Goal: Task Accomplishment & Management: Manage account settings

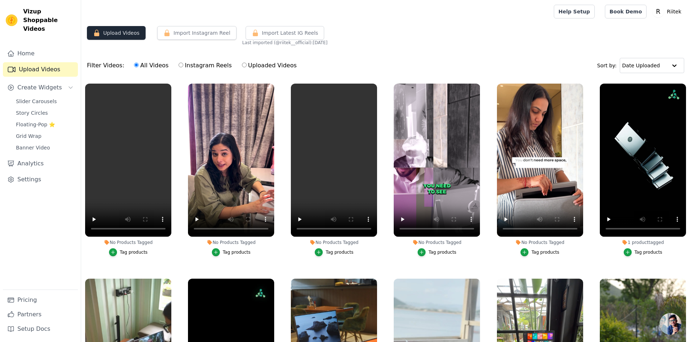
click at [121, 33] on button "Upload Videos" at bounding box center [116, 33] width 59 height 14
click at [42, 98] on span "Slider Carousels" at bounding box center [36, 101] width 41 height 7
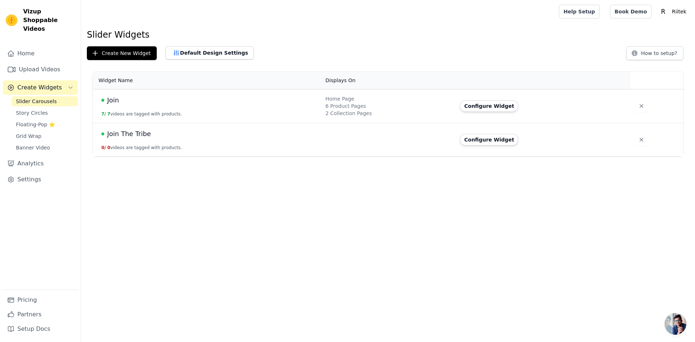
click at [138, 103] on div "Join" at bounding box center [208, 100] width 215 height 10
click at [470, 106] on button "Configure Widget" at bounding box center [489, 106] width 59 height 12
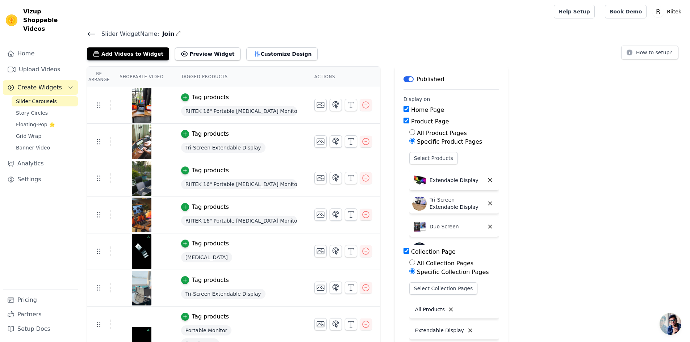
click at [94, 35] on icon at bounding box center [91, 34] width 9 height 9
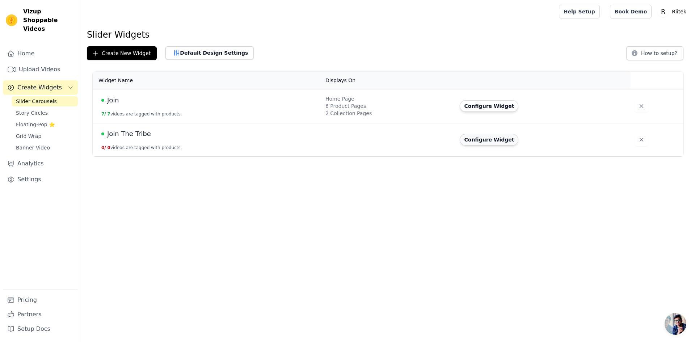
click at [473, 140] on button "Configure Widget" at bounding box center [489, 140] width 59 height 12
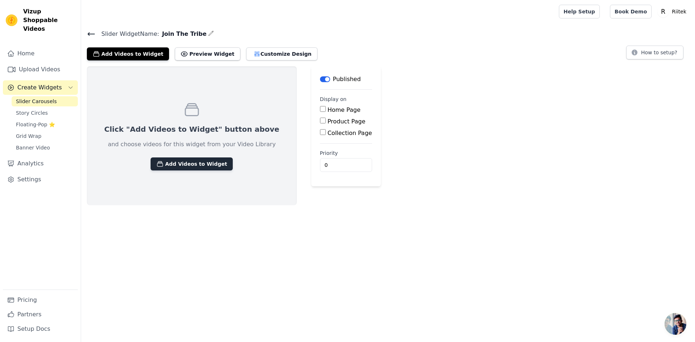
click at [197, 164] on button "Add Videos to Widget" at bounding box center [192, 163] width 82 height 13
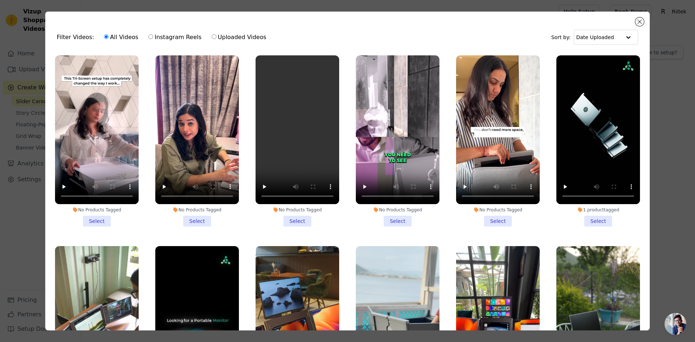
click at [98, 217] on li "No Products Tagged Select" at bounding box center [97, 140] width 84 height 171
click at [0, 0] on input "No Products Tagged Select" at bounding box center [0, 0] width 0 height 0
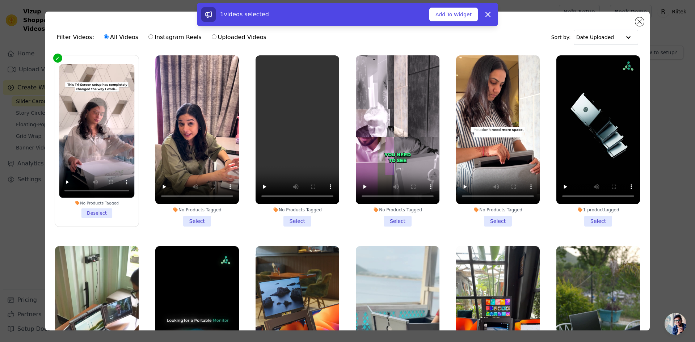
click at [194, 218] on li "No Products Tagged Select" at bounding box center [197, 140] width 84 height 171
click at [0, 0] on input "No Products Tagged Select" at bounding box center [0, 0] width 0 height 0
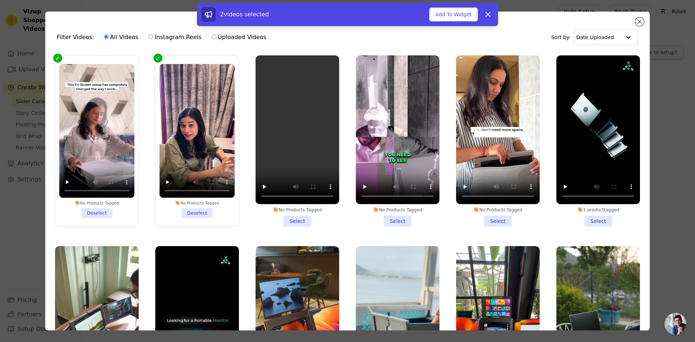
click at [291, 217] on li "No Products Tagged Select" at bounding box center [298, 140] width 84 height 171
click at [0, 0] on input "No Products Tagged Select" at bounding box center [0, 0] width 0 height 0
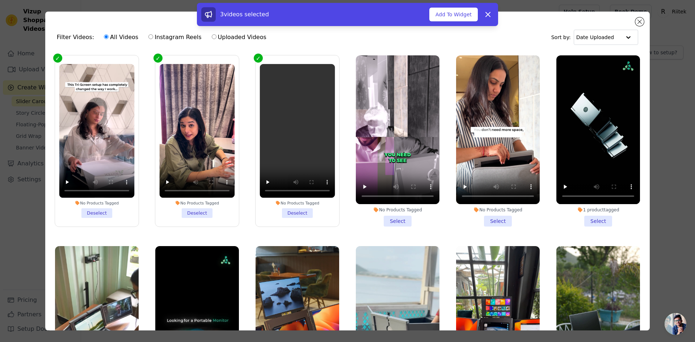
click at [392, 216] on li "No Products Tagged Select" at bounding box center [398, 140] width 84 height 171
click at [0, 0] on input "No Products Tagged Select" at bounding box center [0, 0] width 0 height 0
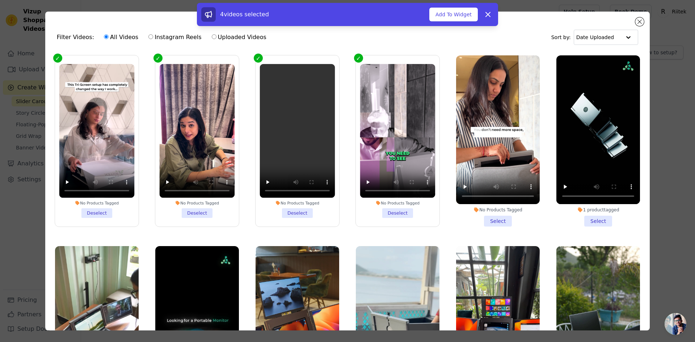
click at [490, 216] on li "No Products Tagged Select" at bounding box center [498, 140] width 84 height 171
click at [0, 0] on input "No Products Tagged Select" at bounding box center [0, 0] width 0 height 0
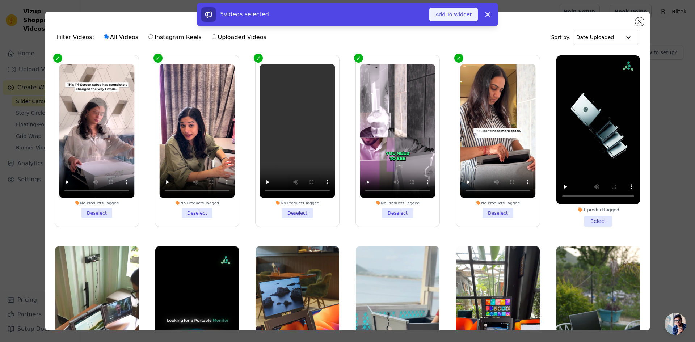
click at [460, 14] on button "Add To Widget" at bounding box center [453, 15] width 49 height 14
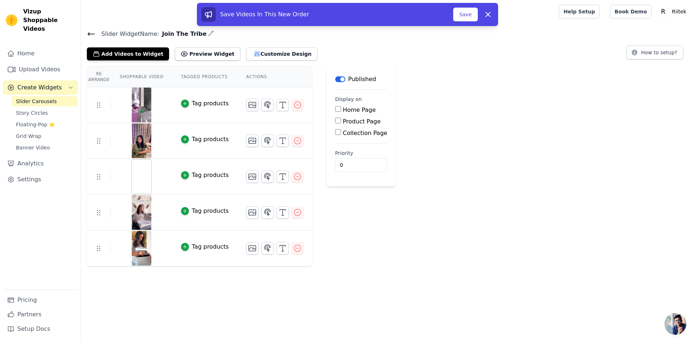
click at [335, 109] on input "Home Page" at bounding box center [338, 109] width 6 height 6
checkbox input "true"
click at [335, 133] on input "Collection Page" at bounding box center [338, 132] width 6 height 6
checkbox input "true"
click at [341, 152] on input "Specific Collection Pages" at bounding box center [344, 153] width 6 height 6
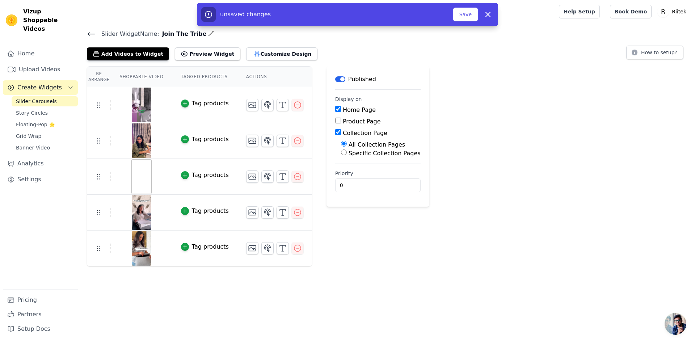
radio input "true"
click at [351, 169] on button "Select Collection Pages" at bounding box center [375, 170] width 68 height 12
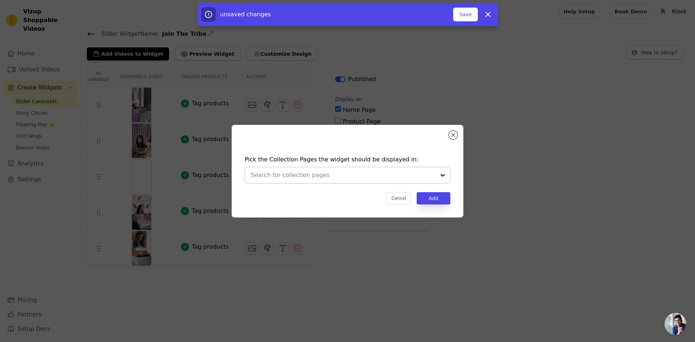
click at [351, 174] on input "text" at bounding box center [343, 175] width 185 height 9
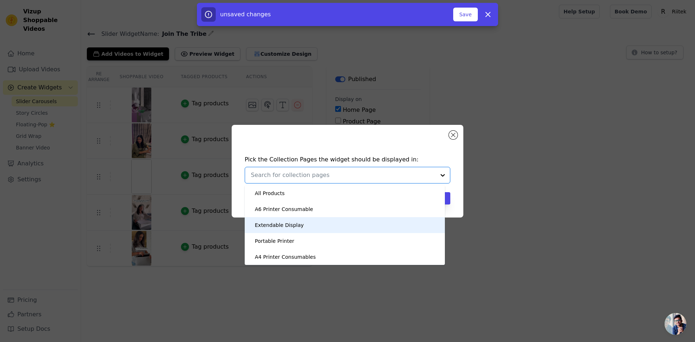
click at [292, 225] on div "Extendable Display" at bounding box center [279, 225] width 49 height 16
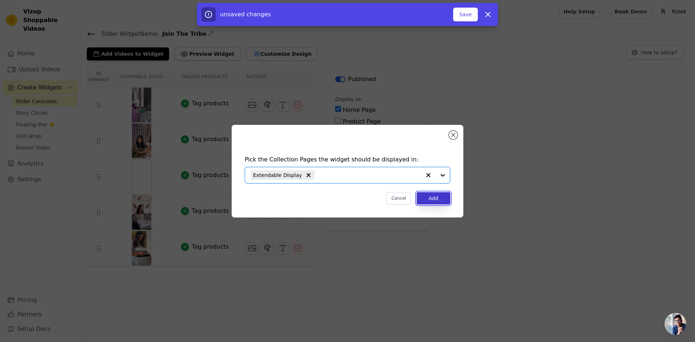
click at [437, 202] on button "Add" at bounding box center [434, 198] width 34 height 12
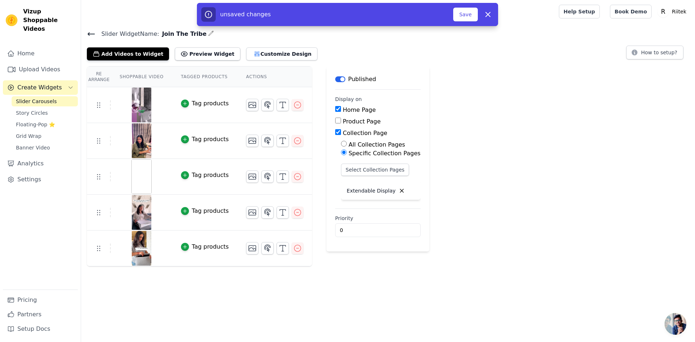
click at [202, 104] on div "Tag products" at bounding box center [210, 103] width 37 height 9
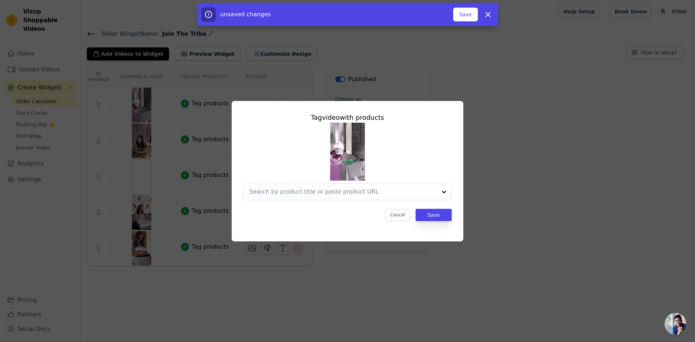
click at [507, 190] on div "Tag video with products Cancel Save" at bounding box center [348, 171] width 672 height 164
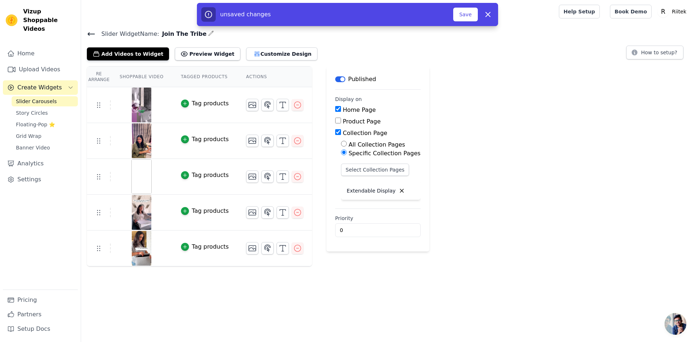
click at [138, 106] on img at bounding box center [141, 105] width 20 height 35
click at [141, 75] on th "Shoppable Video" at bounding box center [141, 77] width 61 height 21
click at [204, 57] on button "Preview Widget" at bounding box center [207, 53] width 65 height 13
click at [34, 63] on link "Upload Videos" at bounding box center [40, 69] width 75 height 14
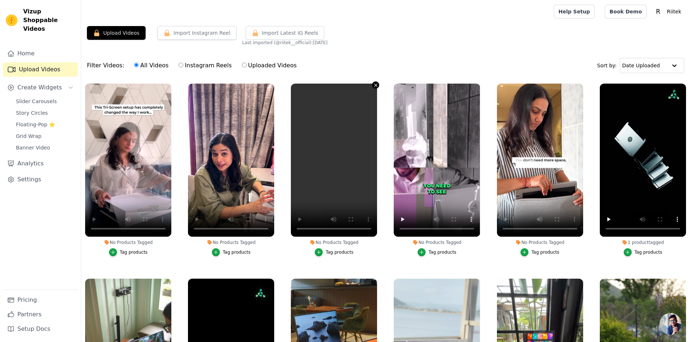
click at [373, 85] on icon "button" at bounding box center [375, 85] width 5 height 5
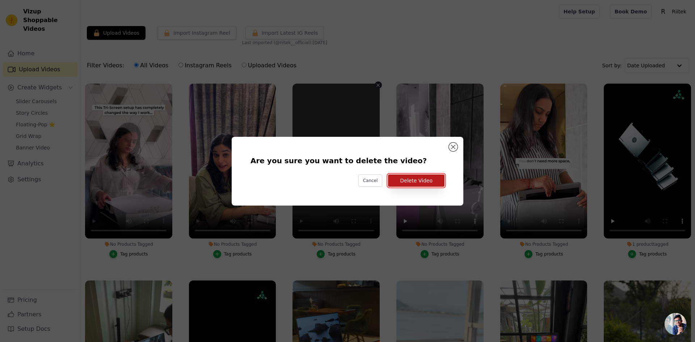
click at [415, 181] on button "Delete Video" at bounding box center [416, 180] width 56 height 12
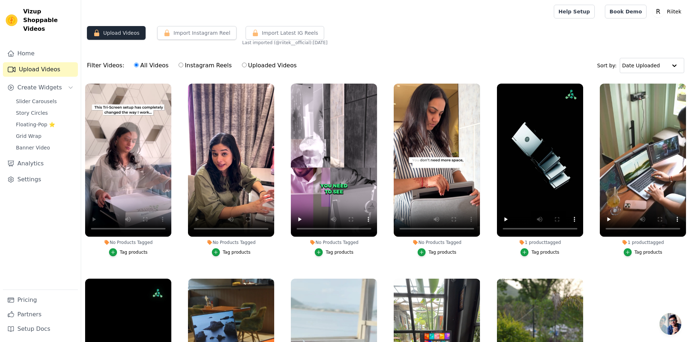
click at [128, 34] on button "Upload Videos" at bounding box center [116, 33] width 59 height 14
click at [97, 33] on icon "button" at bounding box center [96, 33] width 5 height 7
click at [178, 64] on input "Instagram Reels" at bounding box center [180, 65] width 5 height 5
radio input "true"
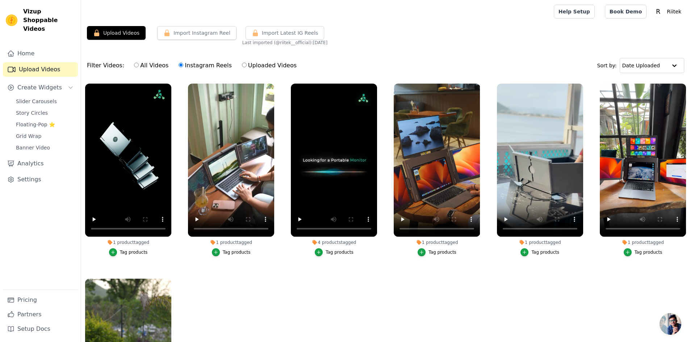
click at [134, 64] on input "All Videos" at bounding box center [136, 65] width 5 height 5
radio input "true"
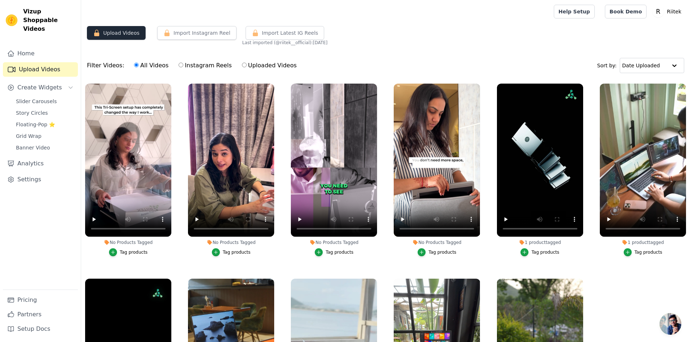
click at [105, 34] on button "Upload Videos" at bounding box center [116, 33] width 59 height 14
click at [98, 34] on icon "button" at bounding box center [96, 33] width 5 height 7
click at [45, 98] on span "Slider Carousels" at bounding box center [36, 101] width 41 height 7
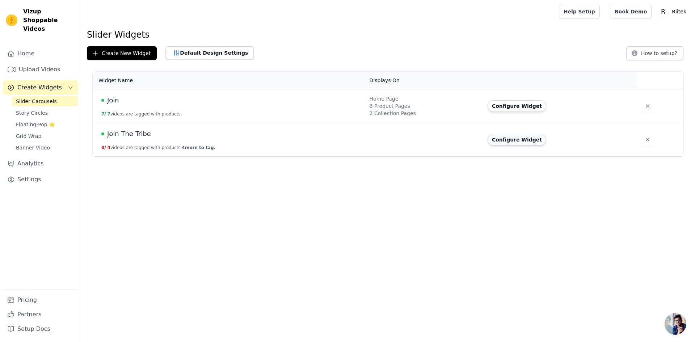
click at [509, 137] on button "Configure Widget" at bounding box center [517, 140] width 59 height 12
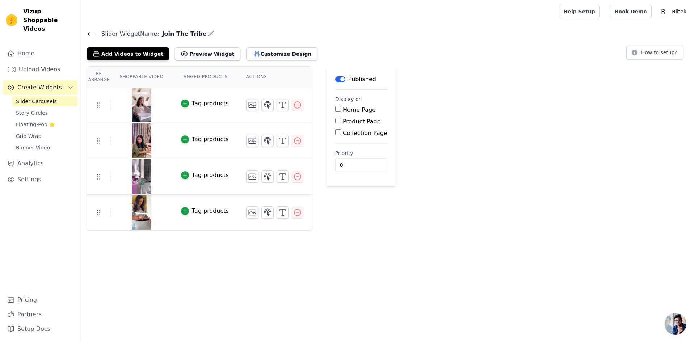
click at [207, 105] on div "Tag products" at bounding box center [210, 103] width 37 height 9
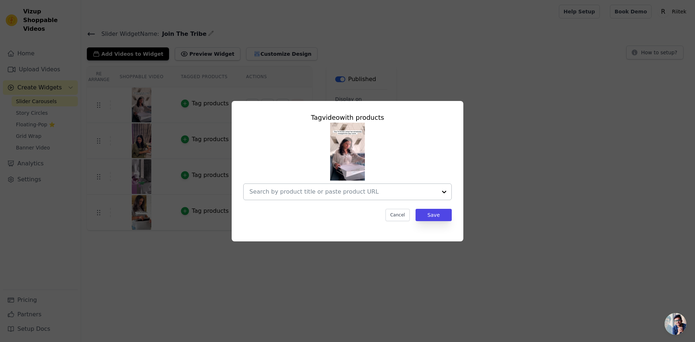
click at [442, 192] on div at bounding box center [444, 192] width 14 height 16
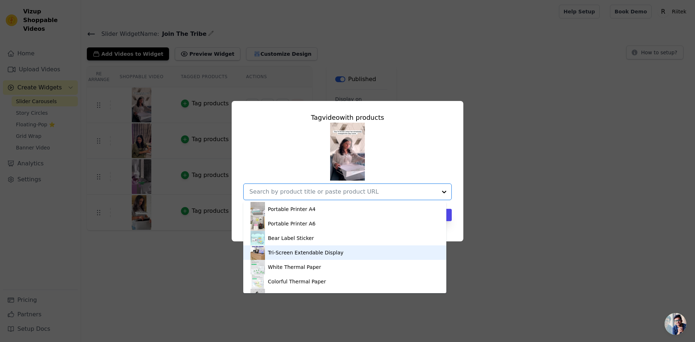
click at [294, 252] on div "Tri-Screen Extendable Display" at bounding box center [306, 252] width 76 height 7
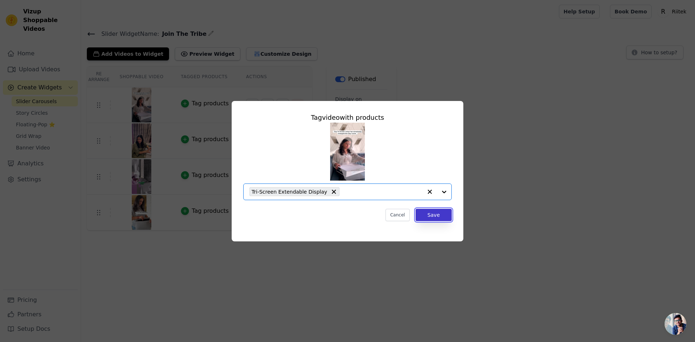
click at [436, 213] on button "Save" at bounding box center [434, 215] width 36 height 12
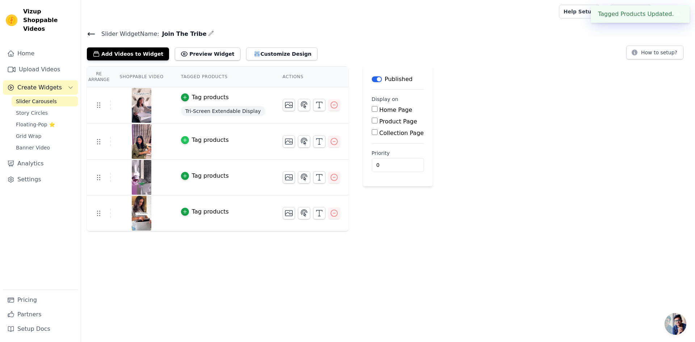
click at [183, 140] on div "button" at bounding box center [185, 140] width 8 height 8
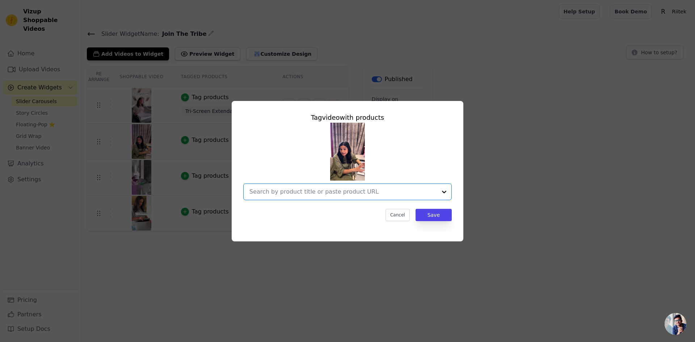
click at [425, 193] on input "text" at bounding box center [343, 192] width 188 height 9
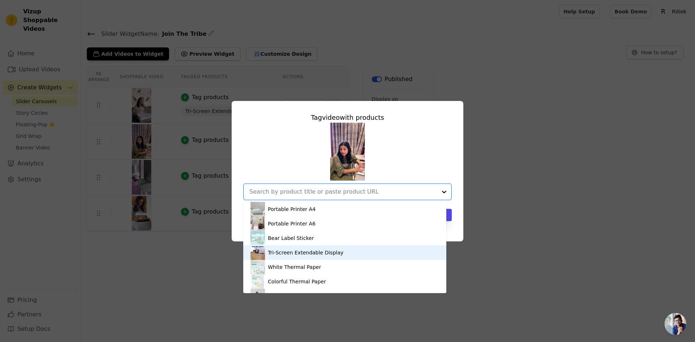
click at [288, 250] on div "Tri-Screen Extendable Display" at bounding box center [306, 252] width 76 height 7
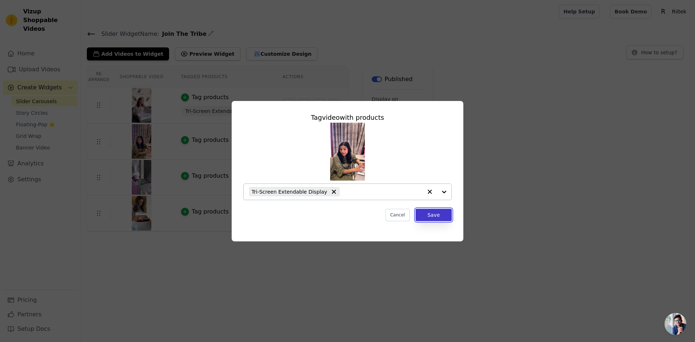
click at [437, 215] on button "Save" at bounding box center [434, 215] width 36 height 12
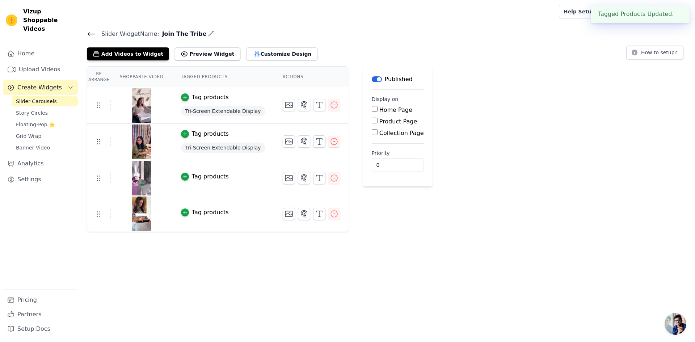
click at [199, 179] on div "Tag products" at bounding box center [210, 176] width 37 height 9
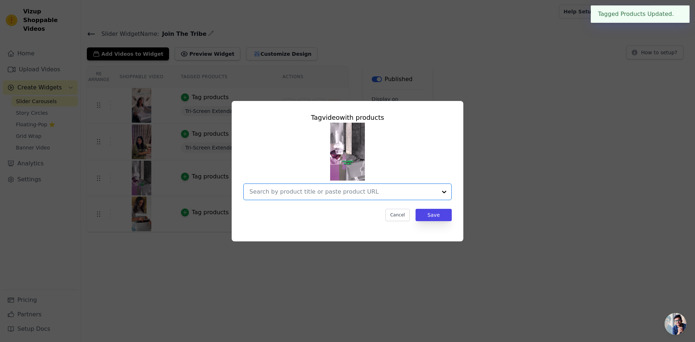
click at [388, 191] on input "text" at bounding box center [343, 192] width 188 height 9
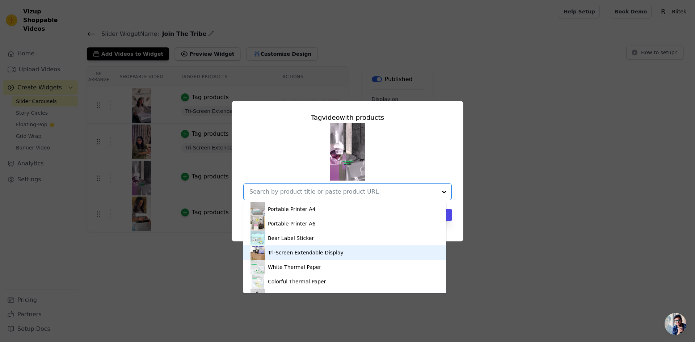
click at [274, 251] on div "Tri-Screen Extendable Display" at bounding box center [306, 252] width 76 height 7
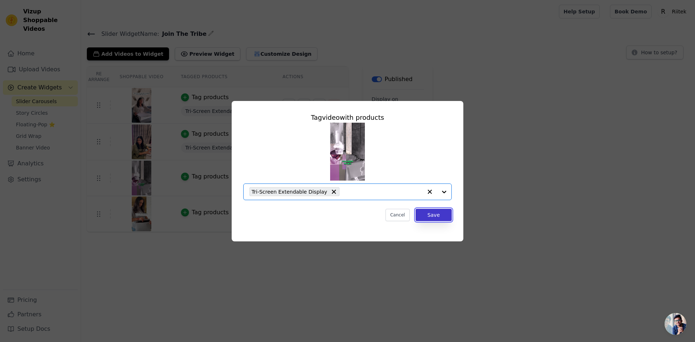
click at [441, 217] on button "Save" at bounding box center [434, 215] width 36 height 12
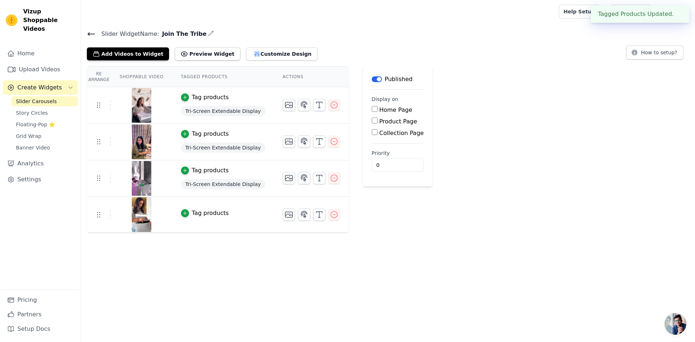
click at [204, 211] on div "Tag products" at bounding box center [210, 213] width 37 height 9
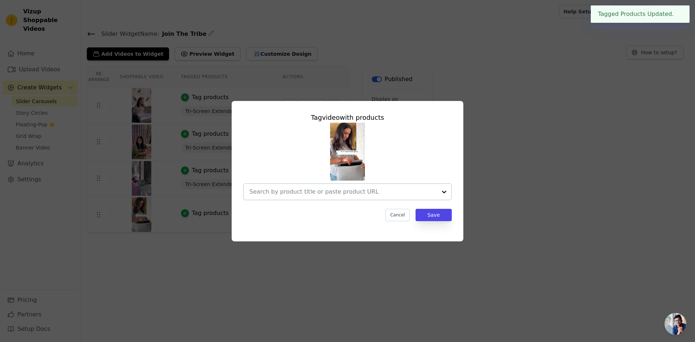
click at [370, 194] on input "text" at bounding box center [343, 192] width 188 height 9
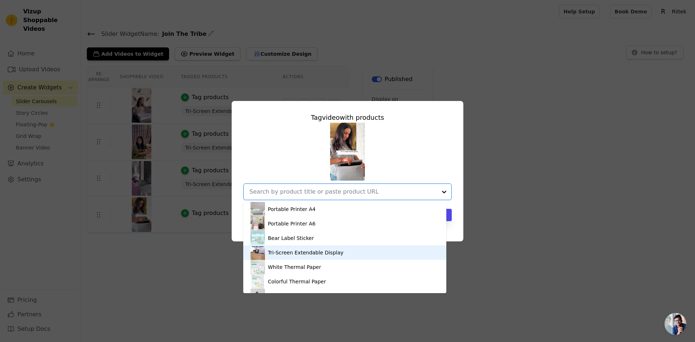
click at [283, 249] on div "Tri-Screen Extendable Display" at bounding box center [306, 252] width 76 height 7
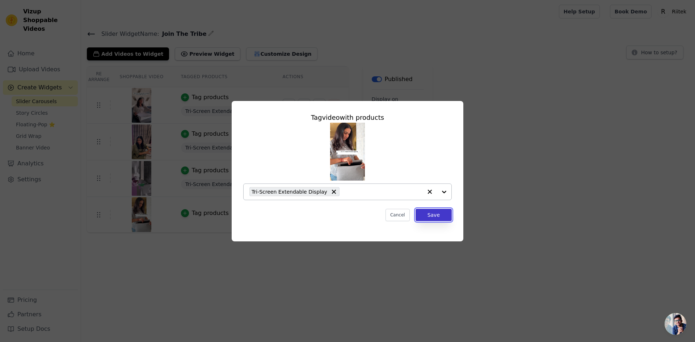
click at [435, 216] on button "Save" at bounding box center [434, 215] width 36 height 12
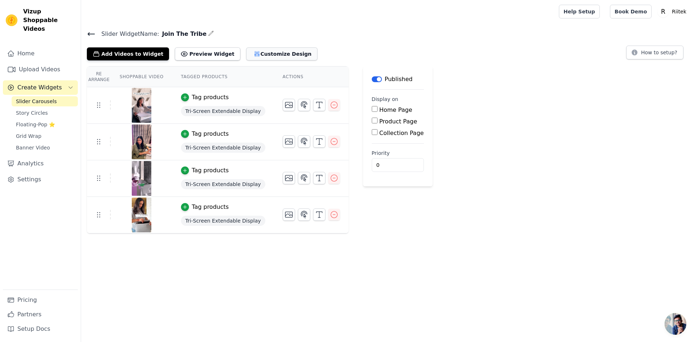
click at [258, 55] on button "Customize Design" at bounding box center [281, 53] width 71 height 13
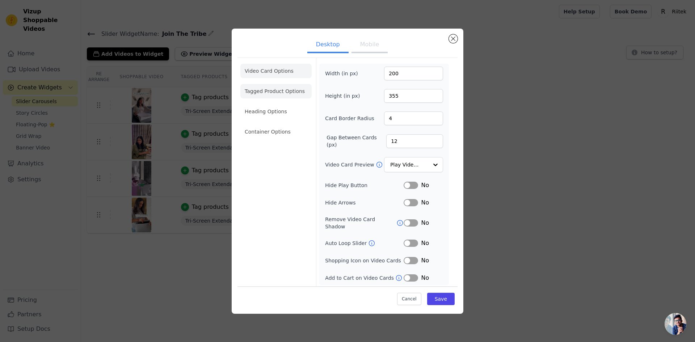
click at [286, 97] on li "Tagged Product Options" at bounding box center [275, 91] width 71 height 14
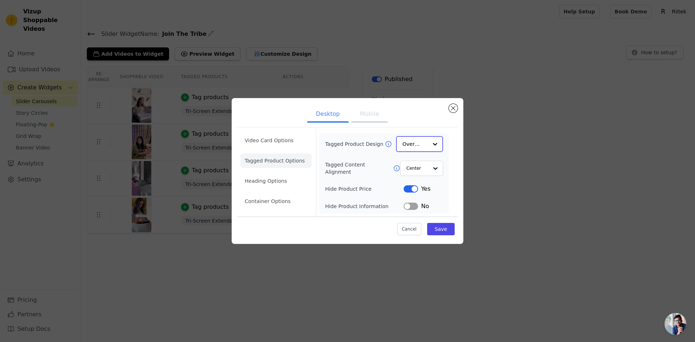
click at [414, 144] on input "Tagged Product Design" at bounding box center [415, 144] width 25 height 14
click at [370, 116] on button "Mobile" at bounding box center [369, 115] width 36 height 16
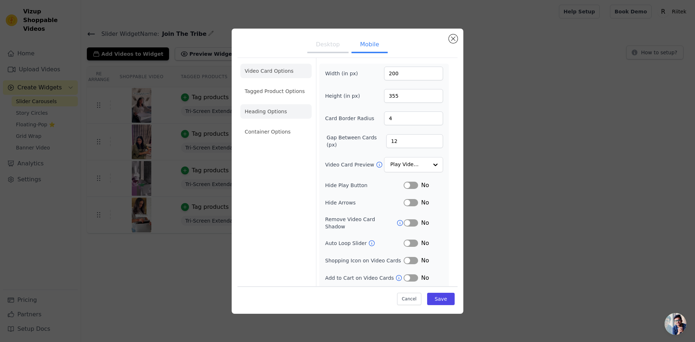
click at [269, 112] on li "Heading Options" at bounding box center [275, 111] width 71 height 14
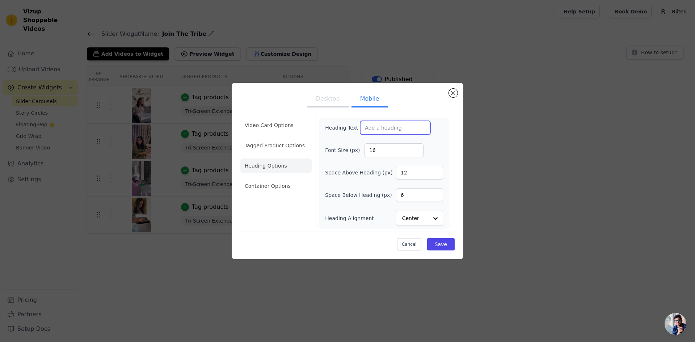
click at [373, 127] on input "Heading Text" at bounding box center [395, 128] width 70 height 14
type input "Join The Tribe"
click at [445, 148] on div "Heading Text Join The Tribe Font Size (px) 16 Space Above Heading (px) 12 Space…" at bounding box center [384, 173] width 130 height 111
click at [285, 182] on li "Container Options" at bounding box center [275, 186] width 71 height 14
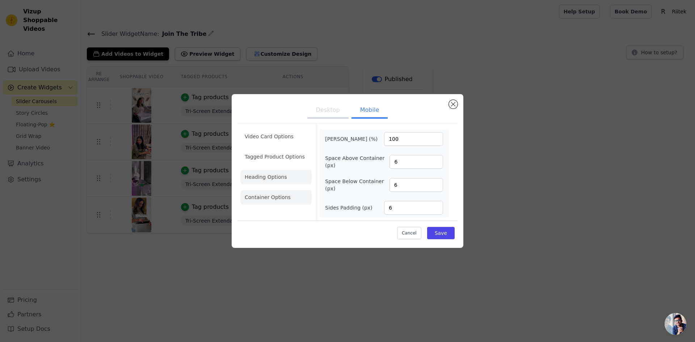
click at [274, 178] on li "Heading Options" at bounding box center [275, 177] width 71 height 14
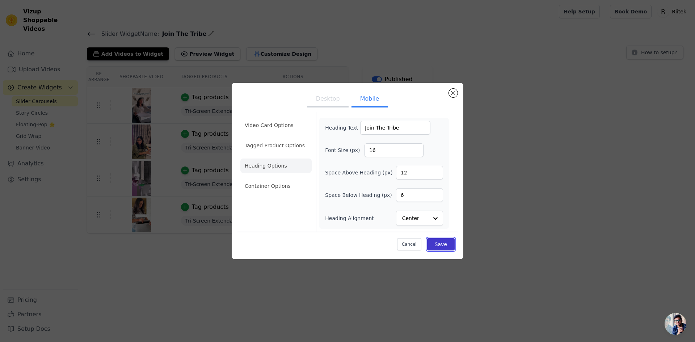
click at [447, 243] on button "Save" at bounding box center [441, 244] width 28 height 12
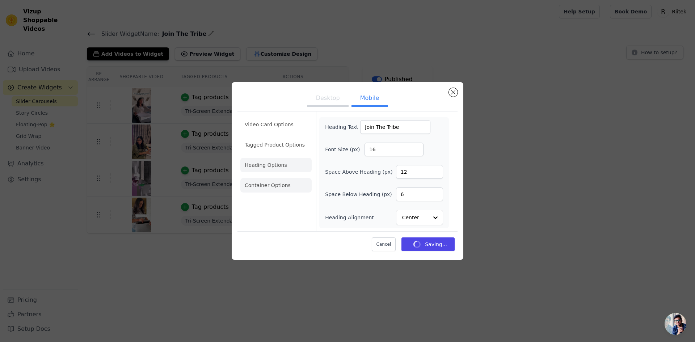
click at [276, 184] on li "Container Options" at bounding box center [275, 185] width 71 height 14
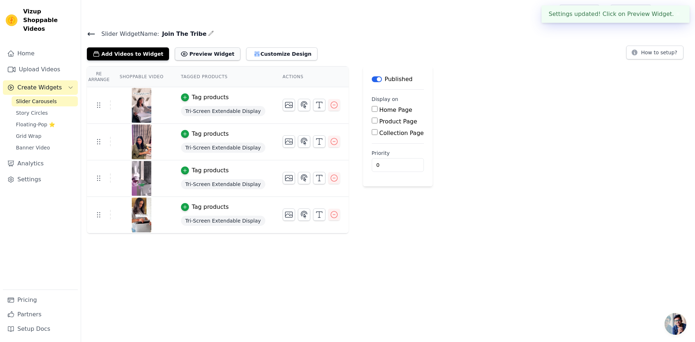
click at [198, 57] on button "Preview Widget" at bounding box center [207, 53] width 65 height 13
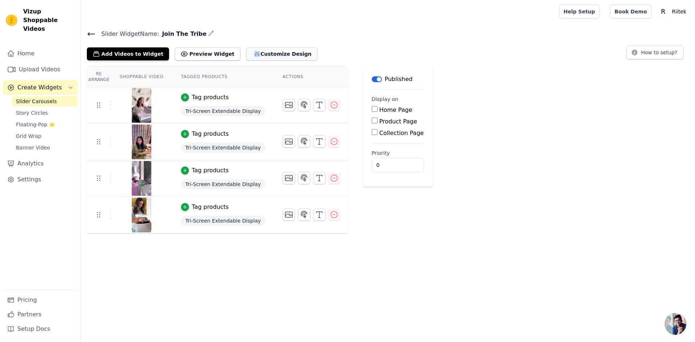
click at [247, 54] on button "Customize Design" at bounding box center [281, 53] width 71 height 13
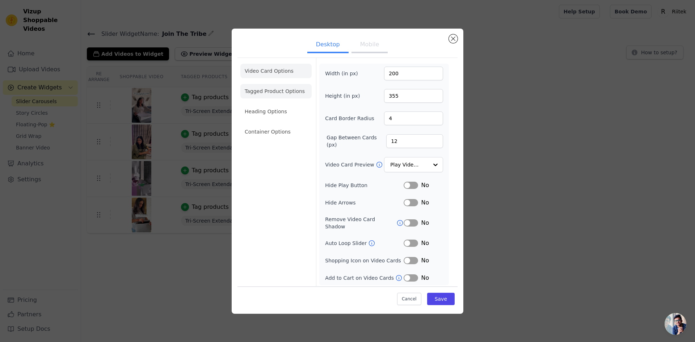
click at [278, 92] on li "Tagged Product Options" at bounding box center [275, 91] width 71 height 14
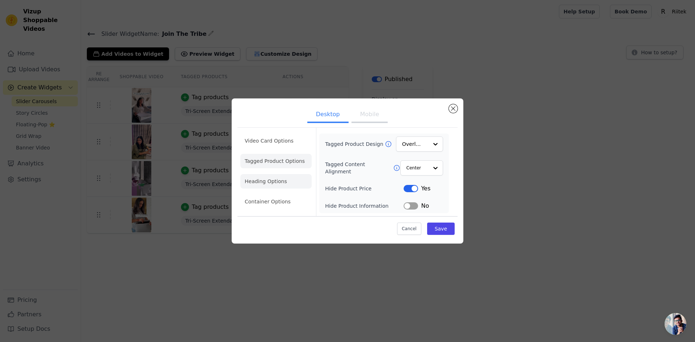
click at [274, 182] on li "Heading Options" at bounding box center [275, 181] width 71 height 14
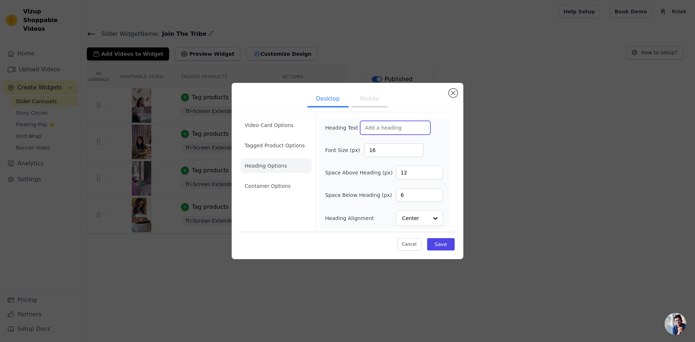
click at [373, 127] on input "Heading Text" at bounding box center [395, 128] width 70 height 14
type input "Join The Tribe"
click at [435, 241] on button "Save" at bounding box center [441, 244] width 28 height 12
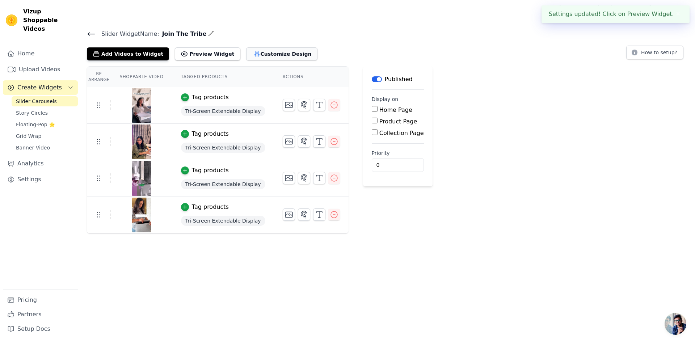
click at [255, 52] on button "Customize Design" at bounding box center [281, 53] width 71 height 13
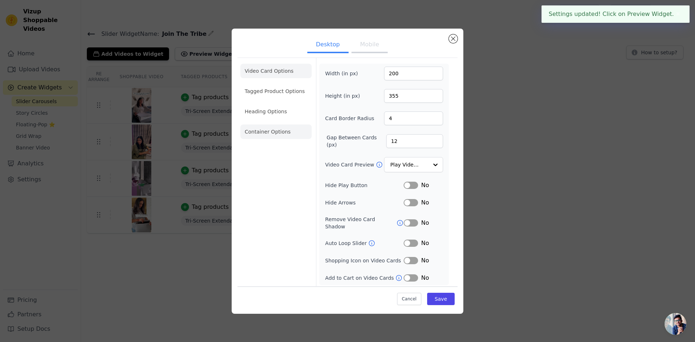
click at [261, 134] on li "Container Options" at bounding box center [275, 132] width 71 height 14
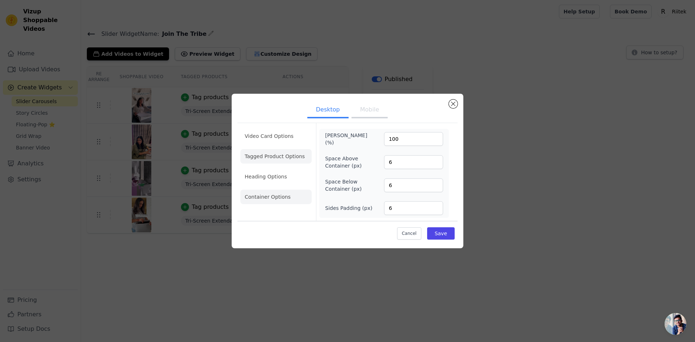
click at [265, 159] on li "Tagged Product Options" at bounding box center [275, 156] width 71 height 14
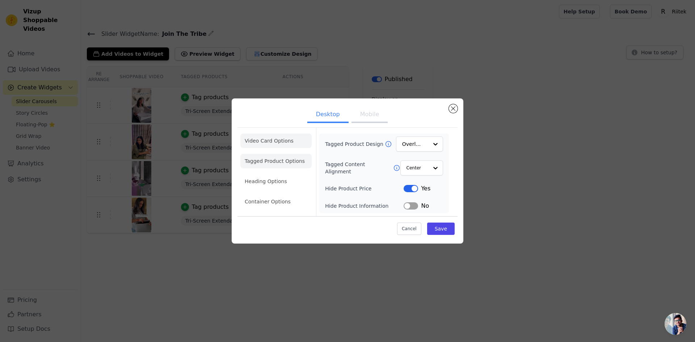
click at [281, 143] on li "Video Card Options" at bounding box center [275, 141] width 71 height 14
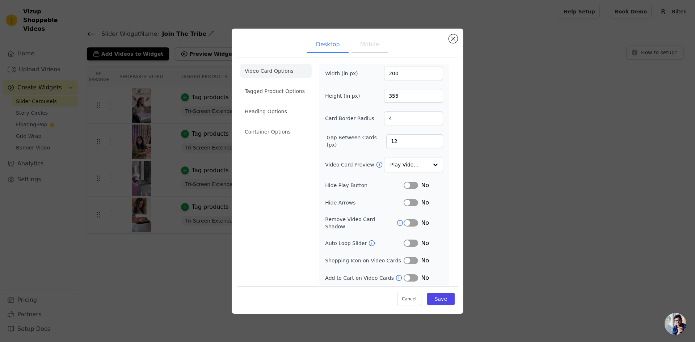
click at [412, 257] on button "Label" at bounding box center [411, 260] width 14 height 7
click at [395, 274] on icon at bounding box center [398, 277] width 7 height 7
click at [412, 274] on button "Label" at bounding box center [411, 277] width 14 height 7
click at [443, 294] on button "Save" at bounding box center [441, 299] width 28 height 12
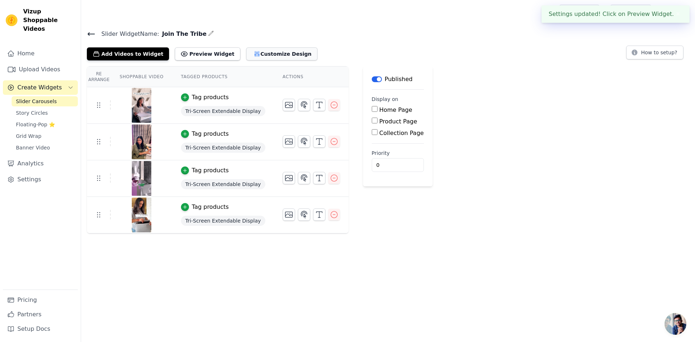
click at [254, 54] on button "Customize Design" at bounding box center [281, 53] width 71 height 13
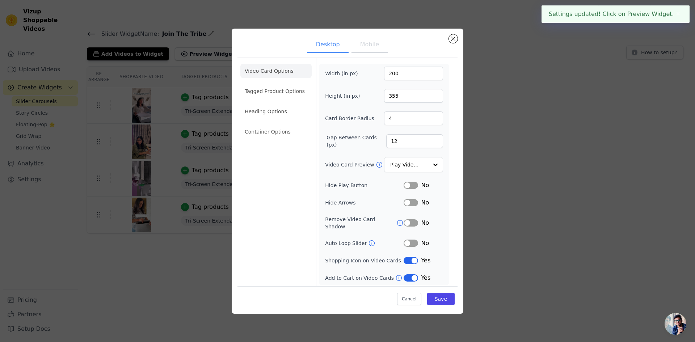
click at [365, 49] on button "Mobile" at bounding box center [369, 45] width 36 height 16
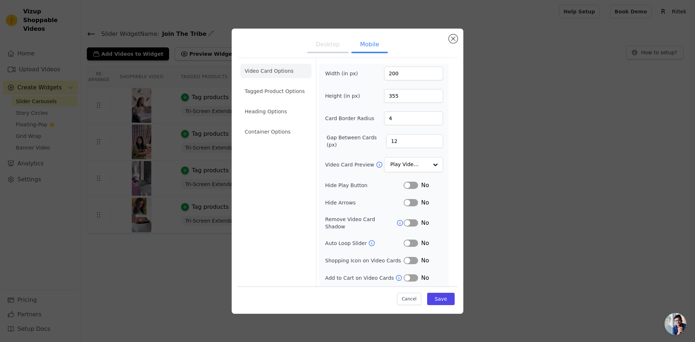
click at [410, 257] on button "Label" at bounding box center [411, 260] width 14 height 7
click at [410, 274] on button "Label" at bounding box center [411, 277] width 14 height 7
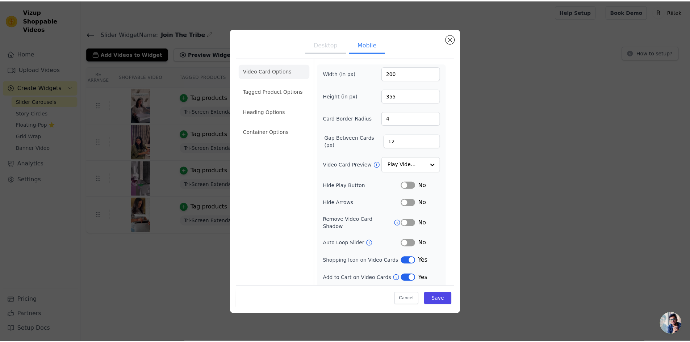
scroll to position [13, 0]
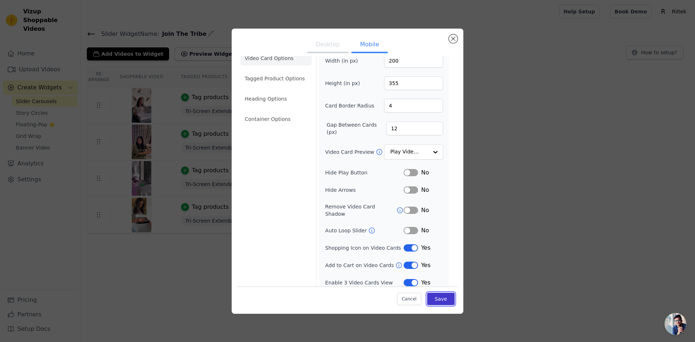
click at [438, 297] on button "Save" at bounding box center [441, 299] width 28 height 12
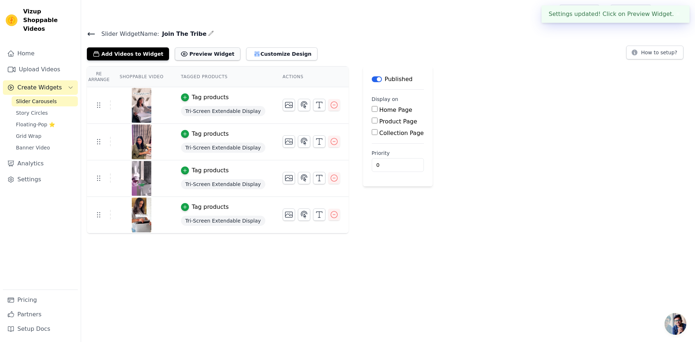
click at [201, 51] on button "Preview Widget" at bounding box center [207, 53] width 65 height 13
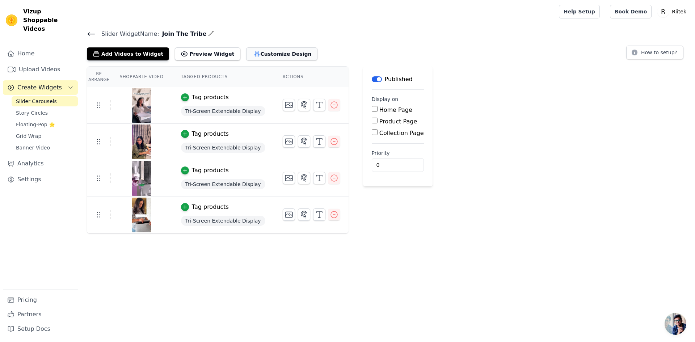
click at [263, 57] on button "Customize Design" at bounding box center [281, 53] width 71 height 13
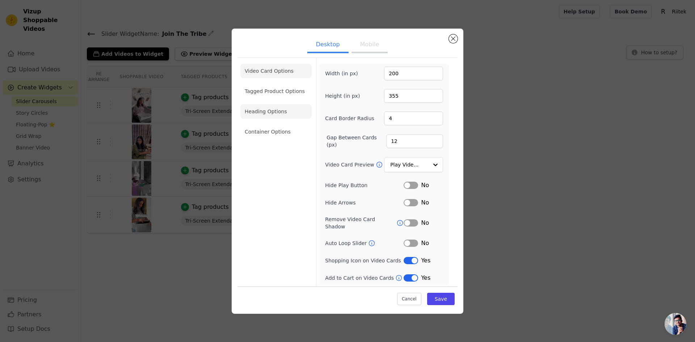
click at [274, 114] on li "Heading Options" at bounding box center [275, 111] width 71 height 14
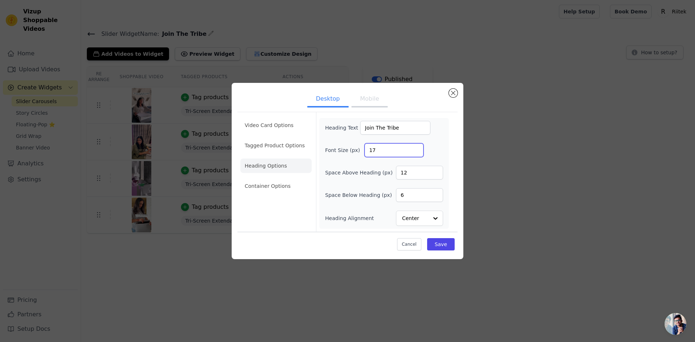
click at [417, 149] on input "17" at bounding box center [394, 150] width 59 height 14
type input "35"
click at [417, 149] on input "35" at bounding box center [394, 150] width 59 height 14
click at [364, 99] on button "Mobile" at bounding box center [369, 100] width 36 height 16
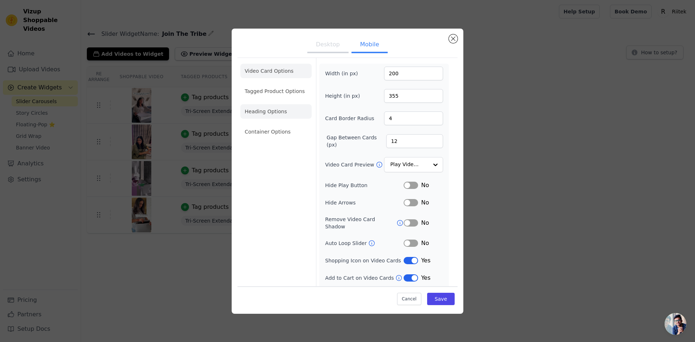
click at [287, 113] on li "Heading Options" at bounding box center [275, 111] width 71 height 14
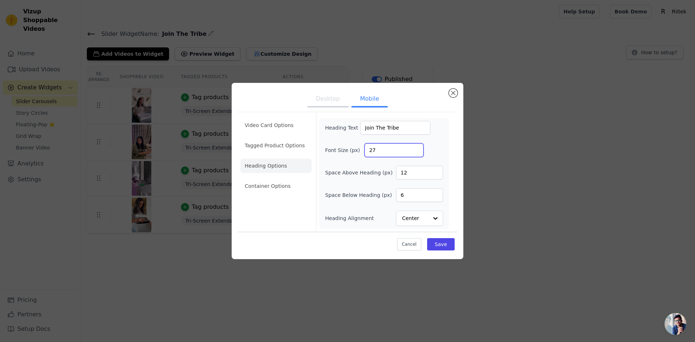
click at [417, 148] on input "27" at bounding box center [394, 150] width 59 height 14
type input "35"
click at [417, 148] on input "35" at bounding box center [394, 150] width 59 height 14
click at [446, 246] on button "Save" at bounding box center [441, 244] width 28 height 12
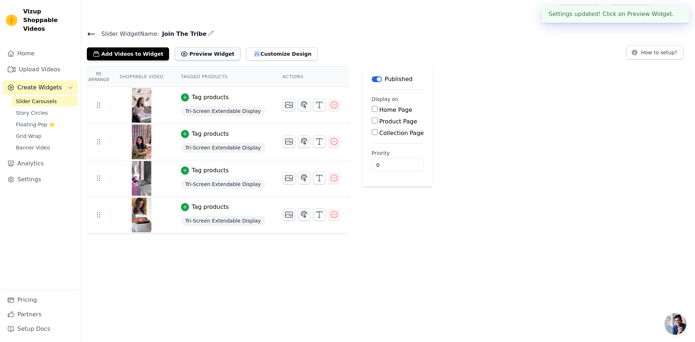
click at [197, 56] on button "Preview Widget" at bounding box center [207, 53] width 65 height 13
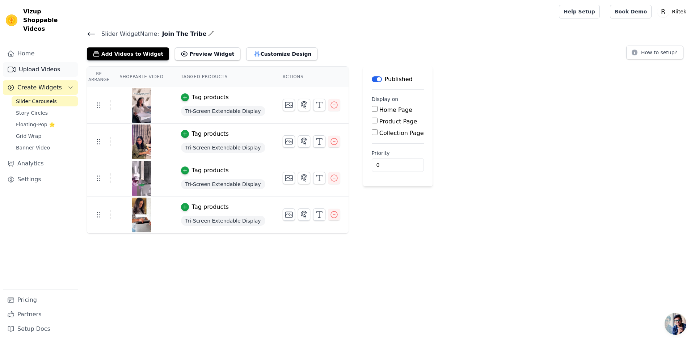
click at [38, 62] on link "Upload Videos" at bounding box center [40, 69] width 75 height 14
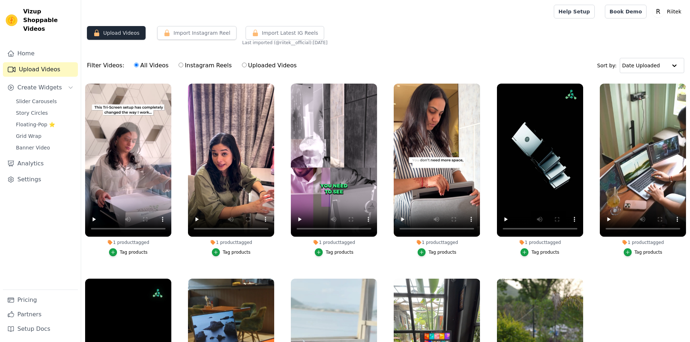
click at [120, 33] on button "Upload Videos" at bounding box center [116, 33] width 59 height 14
click at [184, 35] on button "Import Instagram Reel" at bounding box center [196, 33] width 79 height 14
click at [36, 172] on link "Settings" at bounding box center [40, 179] width 75 height 14
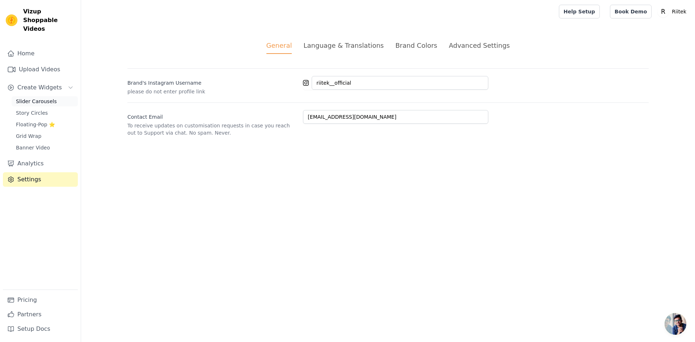
click at [35, 98] on span "Slider Carousels" at bounding box center [36, 101] width 41 height 7
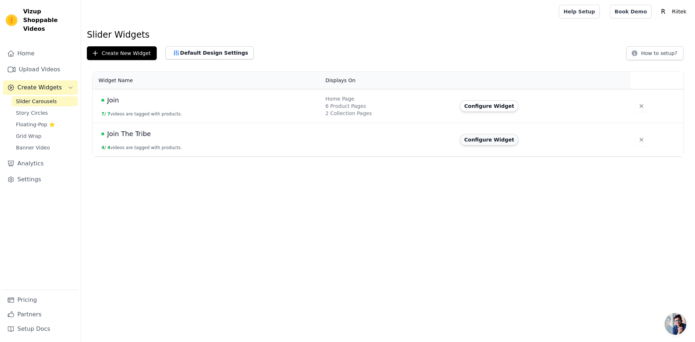
click at [481, 141] on button "Configure Widget" at bounding box center [489, 140] width 59 height 12
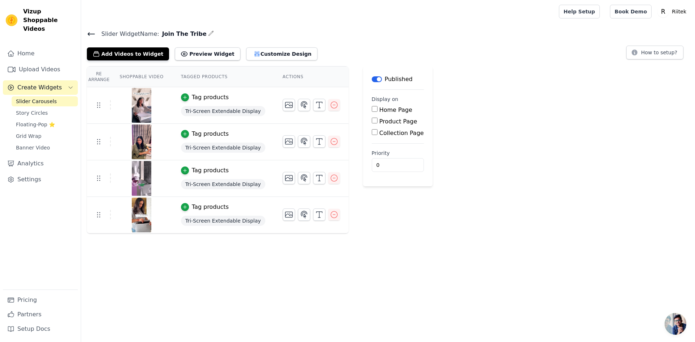
click at [372, 109] on input "Home Page" at bounding box center [375, 109] width 6 height 6
checkbox input "true"
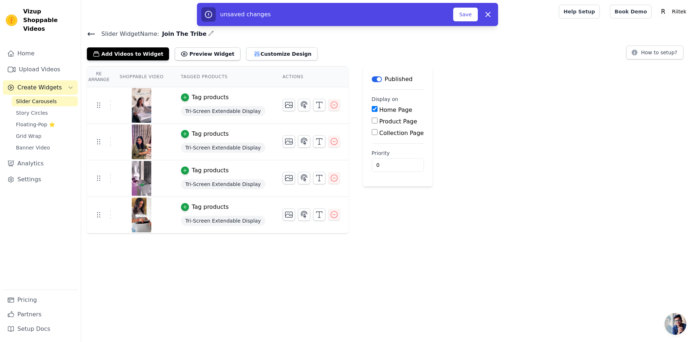
click at [372, 133] on input "Collection Page" at bounding box center [375, 132] width 6 height 6
checkbox input "true"
click at [378, 151] on input "Specific Collection Pages" at bounding box center [381, 153] width 6 height 6
radio input "true"
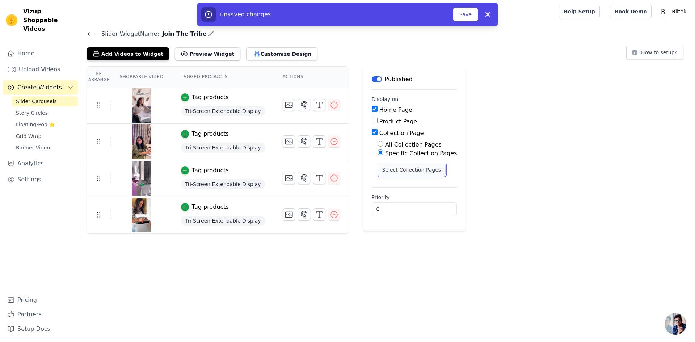
click at [383, 171] on button "Select Collection Pages" at bounding box center [412, 170] width 68 height 12
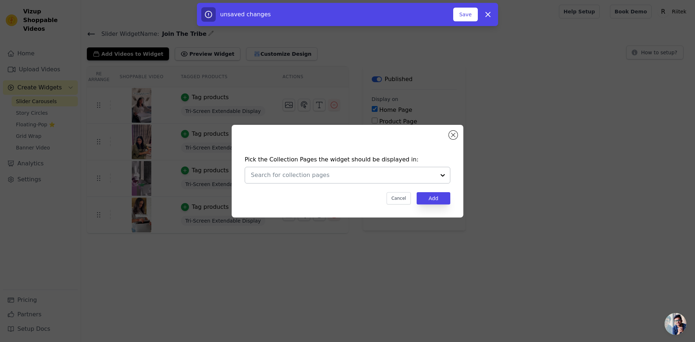
click at [354, 175] on input "text" at bounding box center [343, 175] width 185 height 9
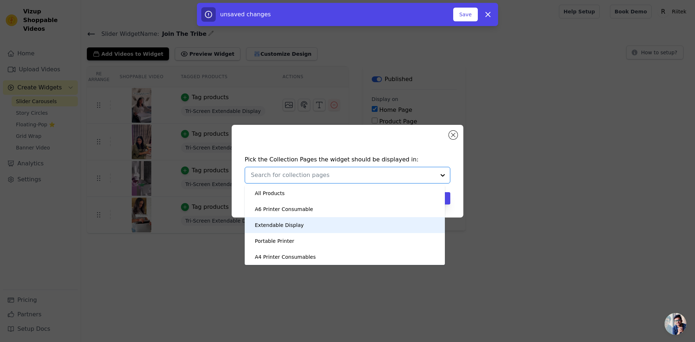
click at [262, 228] on div "Extendable Display" at bounding box center [279, 225] width 49 height 16
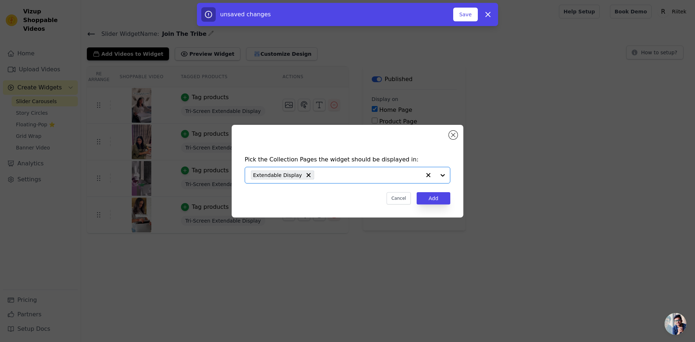
click at [355, 172] on input "text" at bounding box center [369, 175] width 103 height 9
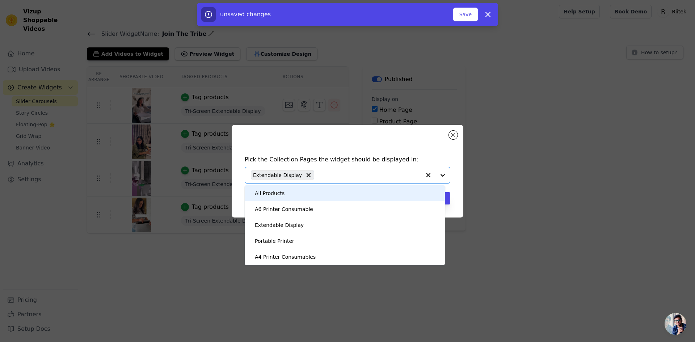
click at [437, 157] on h4 "Pick the Collection Pages the widget should be displayed in:" at bounding box center [348, 159] width 206 height 9
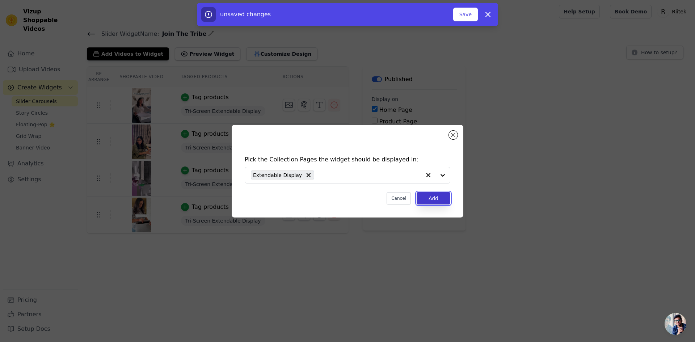
click at [439, 202] on button "Add" at bounding box center [434, 198] width 34 height 12
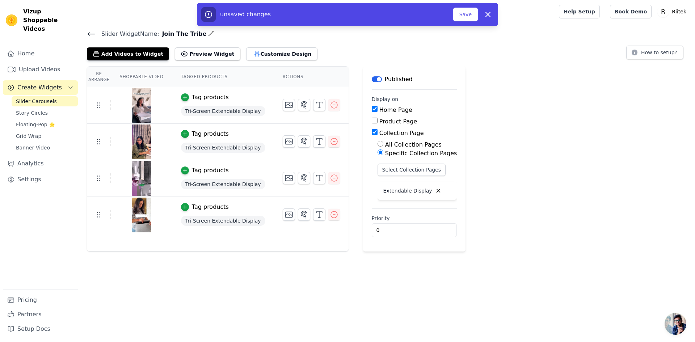
click at [372, 120] on input "Product Page" at bounding box center [375, 121] width 6 height 6
checkbox input "true"
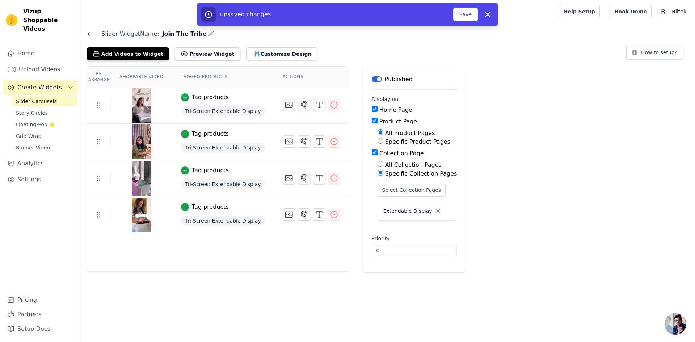
click at [378, 142] on input "Specific Product Pages" at bounding box center [381, 141] width 6 height 6
radio input "true"
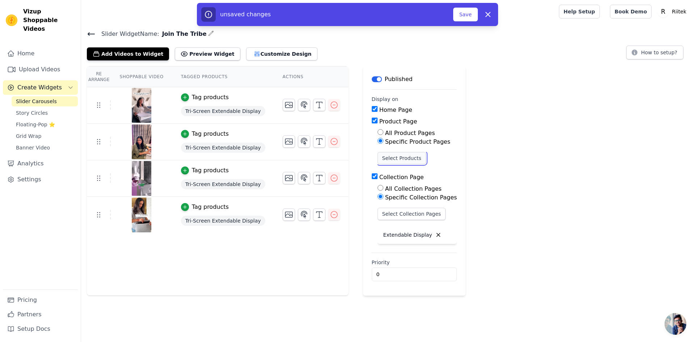
click at [381, 159] on button "Select Products" at bounding box center [402, 158] width 49 height 12
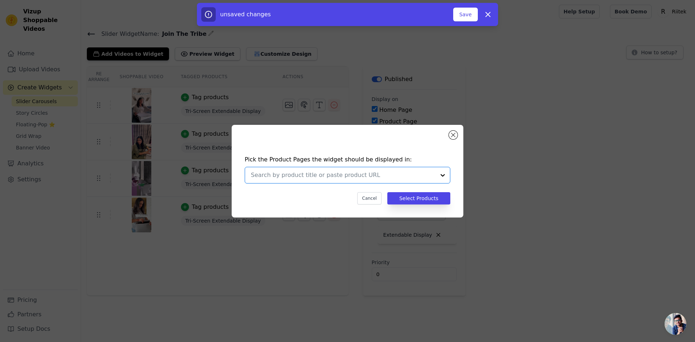
click at [336, 172] on input "text" at bounding box center [343, 175] width 185 height 9
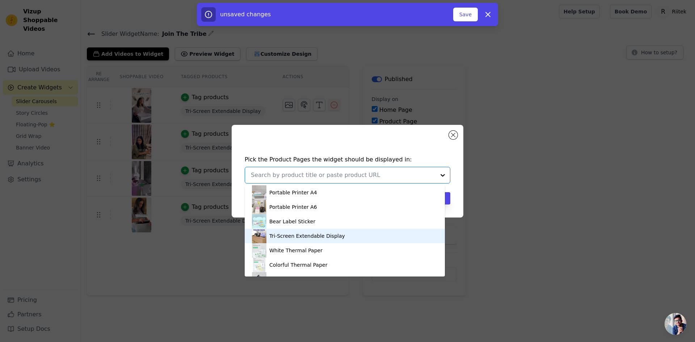
click at [290, 231] on div "Tri-Screen Extendable Display" at bounding box center [345, 236] width 186 height 14
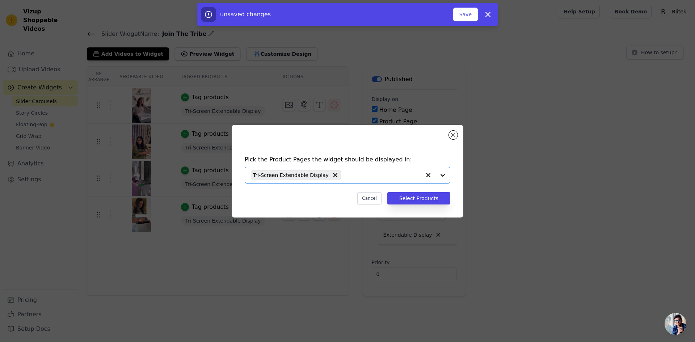
click at [375, 171] on input "text" at bounding box center [383, 175] width 76 height 9
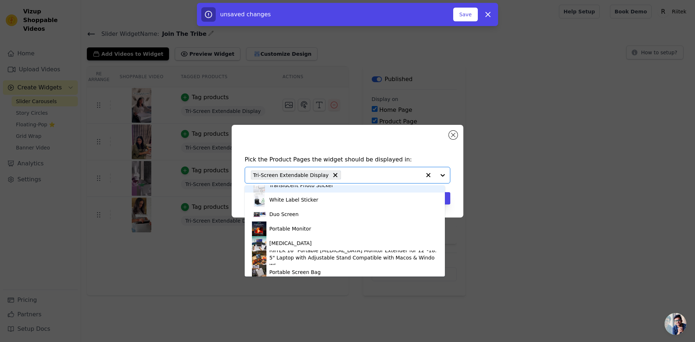
scroll to position [101, 0]
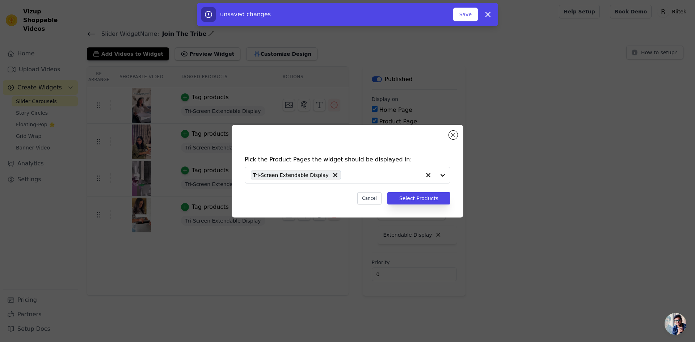
click at [435, 156] on h4 "Pick the Product Pages the widget should be displayed in:" at bounding box center [348, 159] width 206 height 9
click at [433, 196] on button "Select Products" at bounding box center [418, 198] width 63 height 12
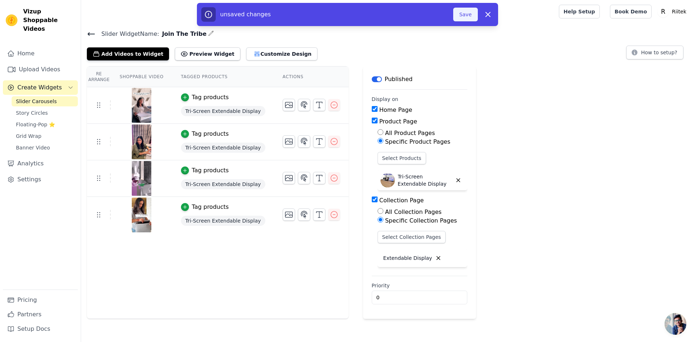
click at [466, 15] on button "Save" at bounding box center [465, 15] width 25 height 14
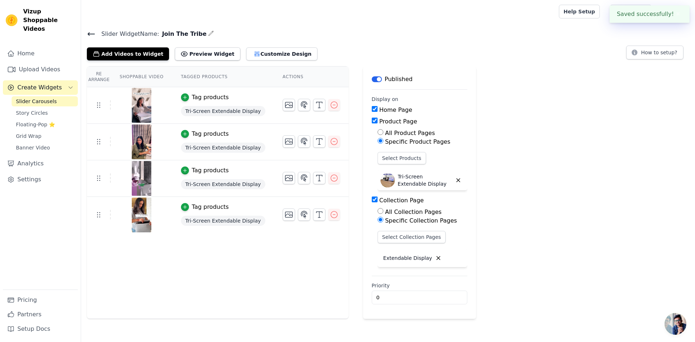
click at [89, 34] on icon at bounding box center [91, 34] width 7 height 3
